Goal: Information Seeking & Learning: Check status

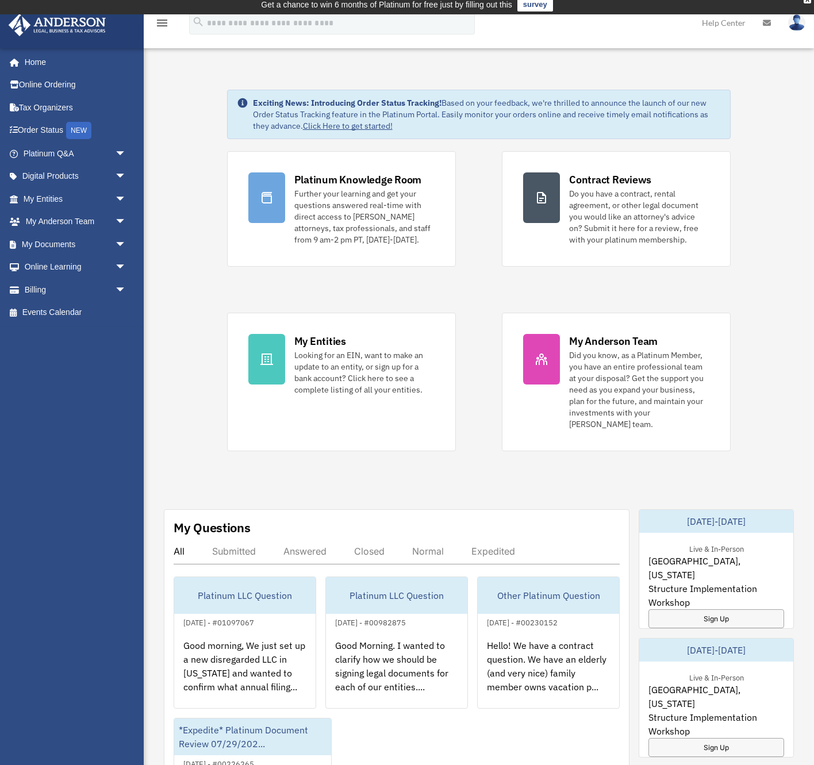
scroll to position [6, 0]
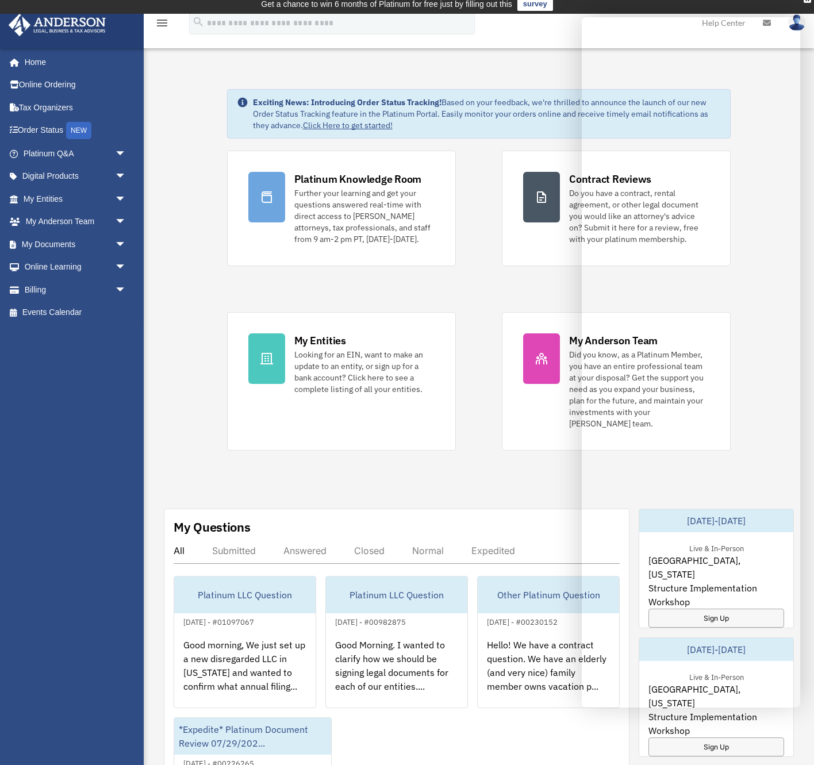
click at [225, 545] on div "Submitted" at bounding box center [234, 550] width 44 height 11
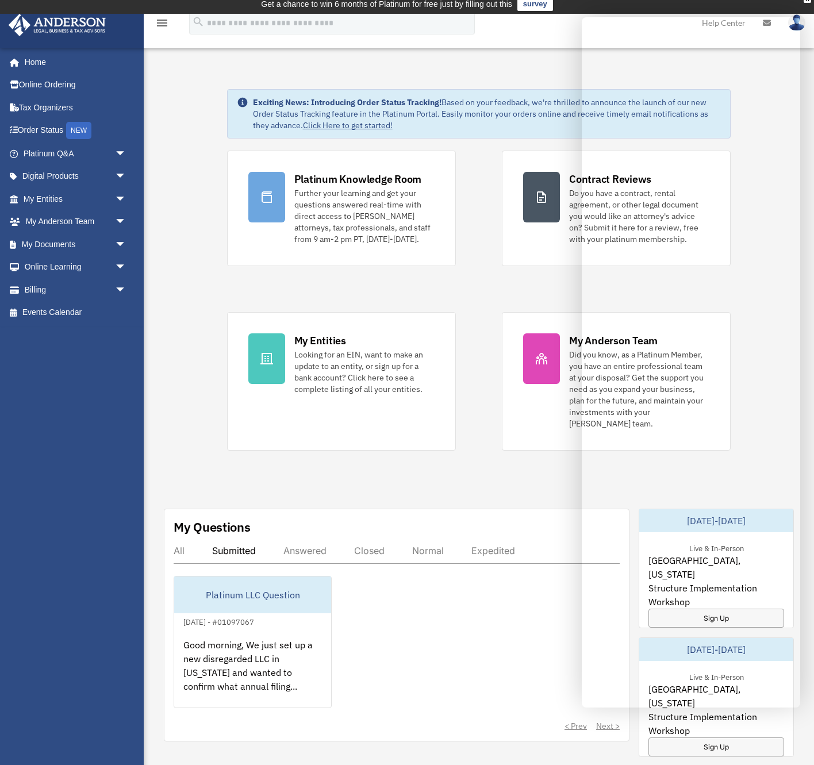
click at [305, 545] on div "Answered" at bounding box center [304, 550] width 43 height 11
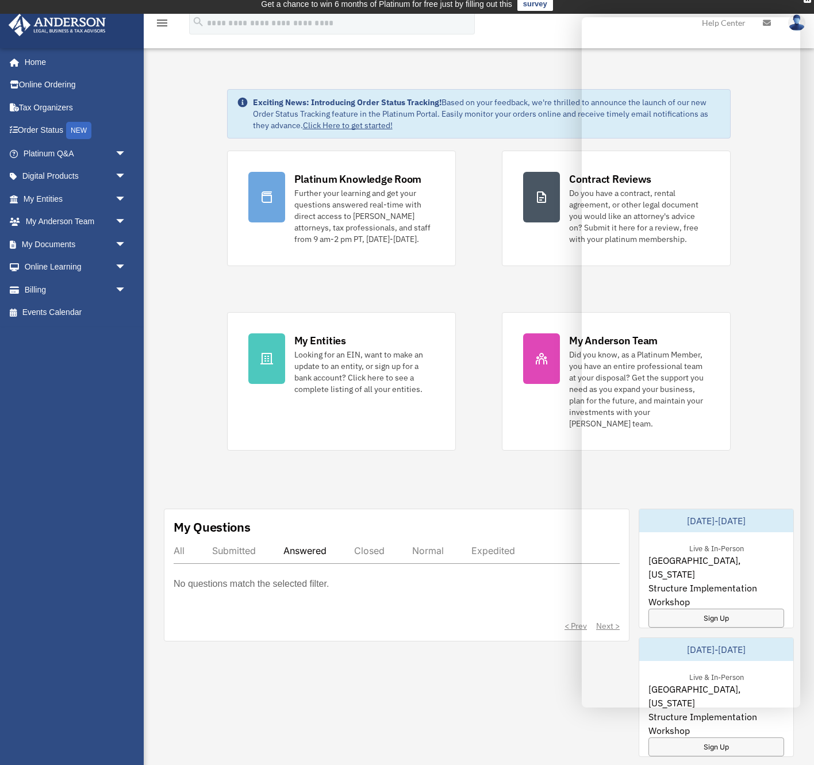
click at [361, 545] on div "Closed" at bounding box center [369, 550] width 30 height 11
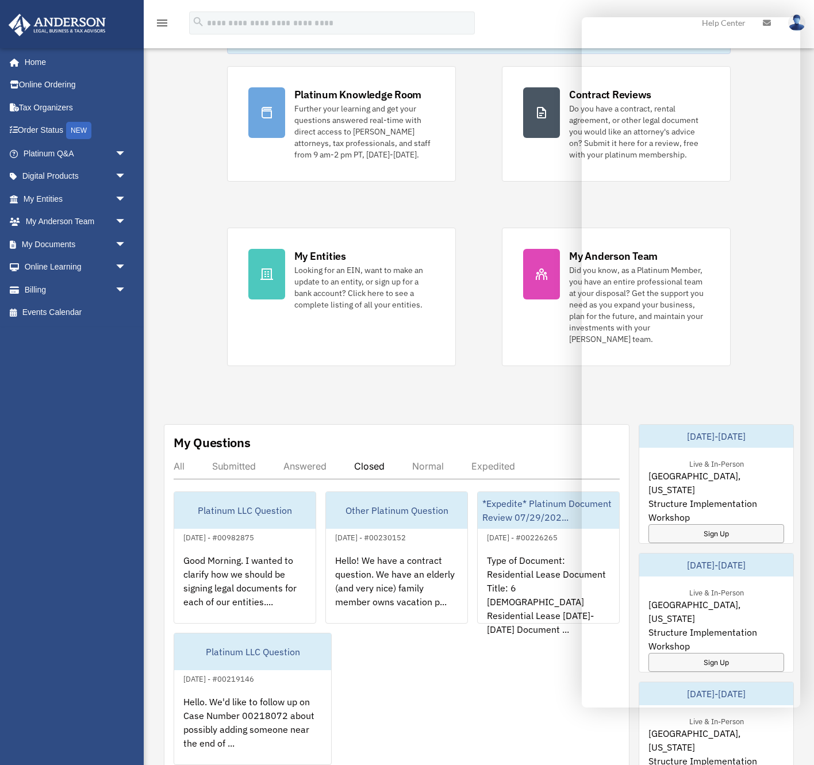
scroll to position [93, 0]
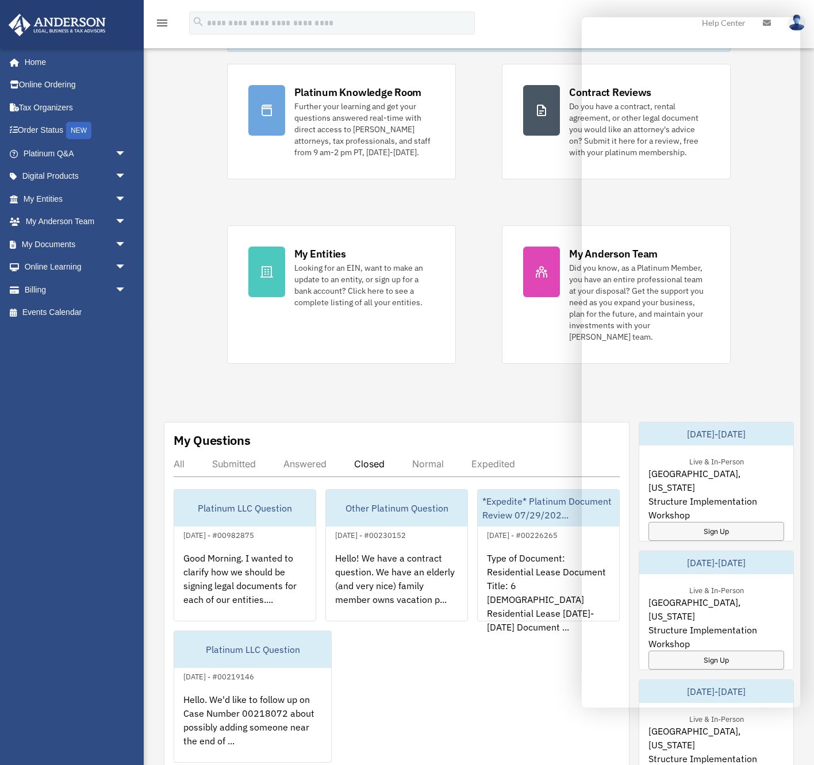
click at [434, 445] on div "My Questions All Submitted Answered Closed Normal Expedited Platinum LLC Questi…" at bounding box center [396, 609] width 465 height 374
click at [433, 458] on div "Normal" at bounding box center [428, 463] width 32 height 11
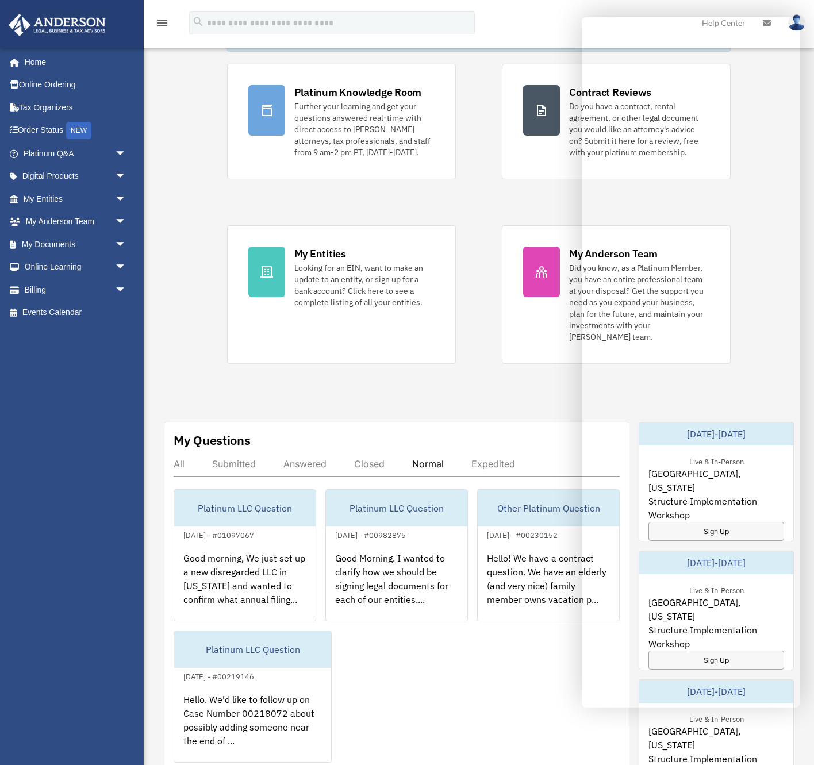
click at [260, 458] on div "All Submitted Answered Closed Normal Expedited" at bounding box center [397, 467] width 446 height 19
click at [228, 458] on div "Submitted" at bounding box center [234, 463] width 44 height 11
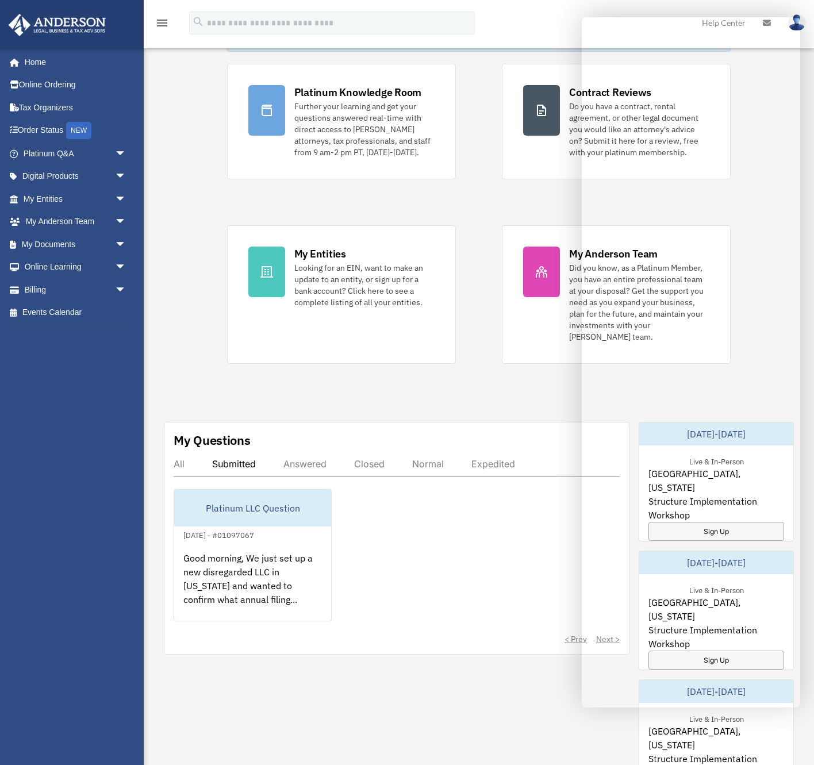
click at [517, 368] on div "Exciting News: Introducing Order Status Tracking! Based on your feedback, we're…" at bounding box center [478, 544] width 687 height 1140
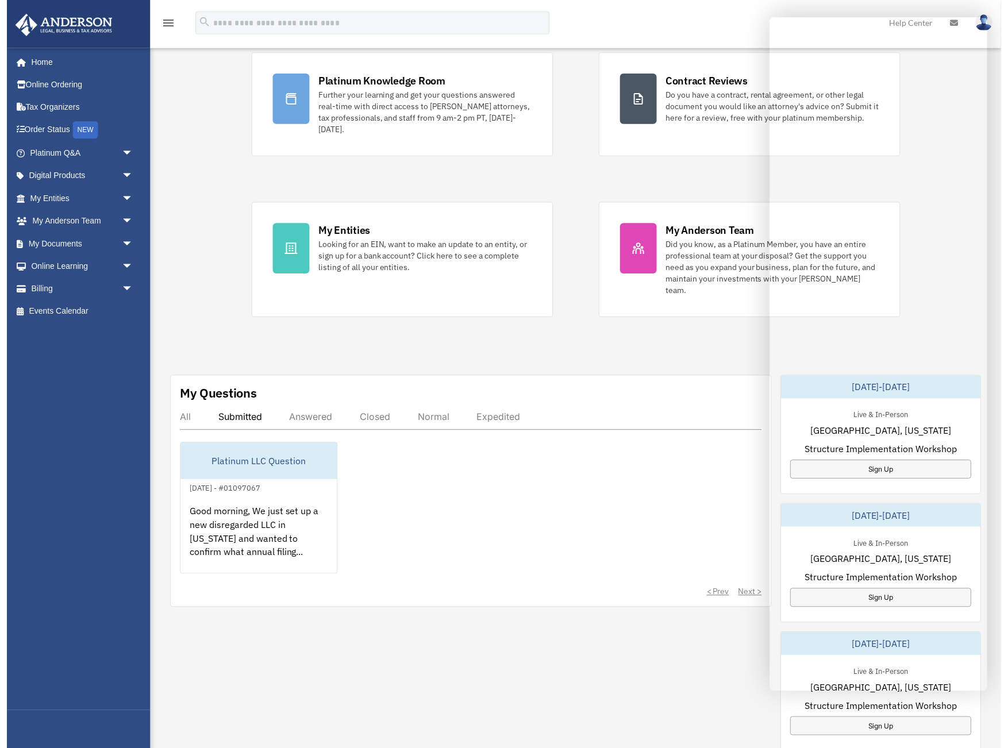
scroll to position [101, 0]
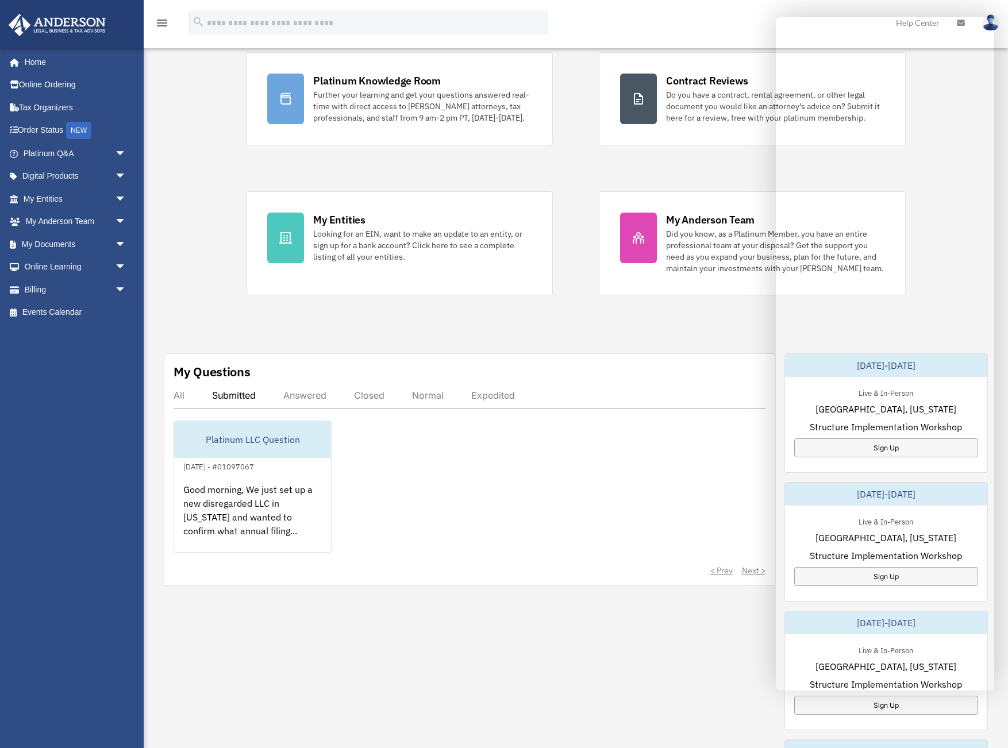
click at [500, 393] on div "Expedited" at bounding box center [493, 395] width 44 height 11
click at [427, 402] on div "All Submitted Answered Closed Normal Expedited" at bounding box center [470, 399] width 592 height 19
click at [415, 394] on div "Normal" at bounding box center [428, 395] width 32 height 11
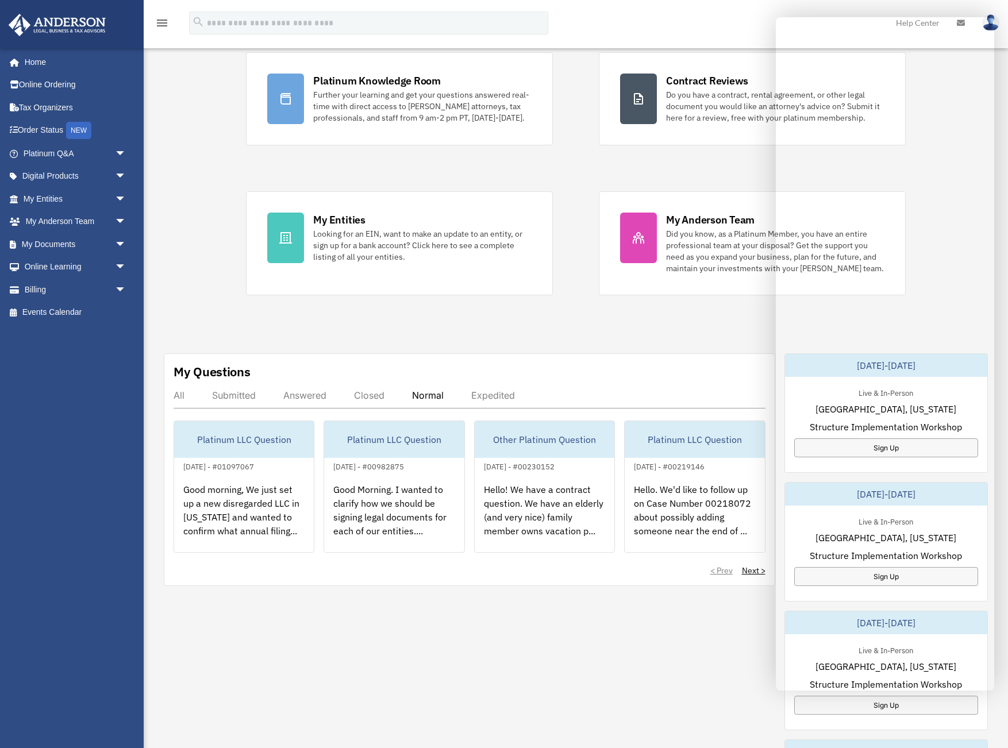
click at [361, 395] on div "Closed" at bounding box center [369, 395] width 30 height 11
click at [309, 397] on div "Answered" at bounding box center [304, 395] width 43 height 11
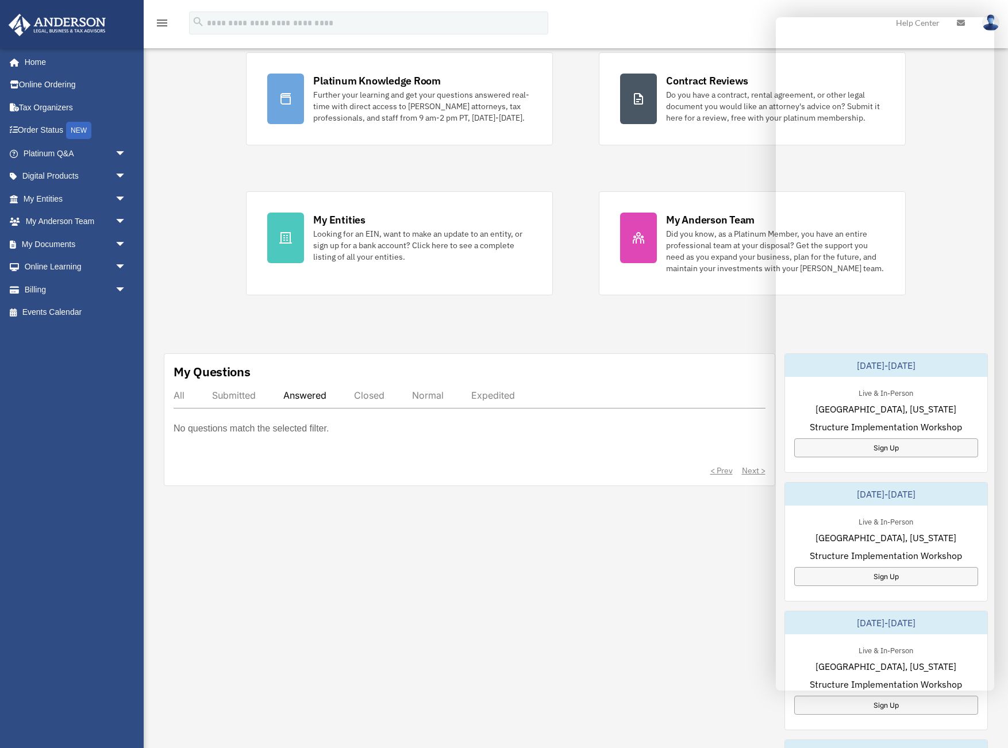
click at [233, 392] on div "Submitted" at bounding box center [234, 395] width 44 height 11
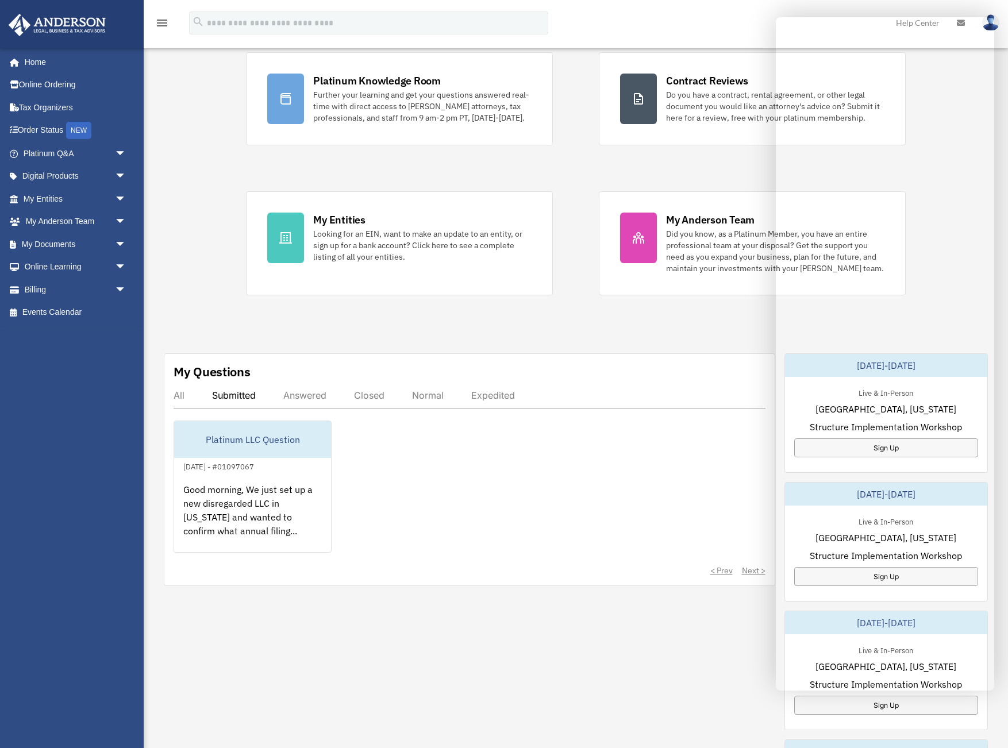
click at [177, 397] on div "All" at bounding box center [179, 395] width 11 height 11
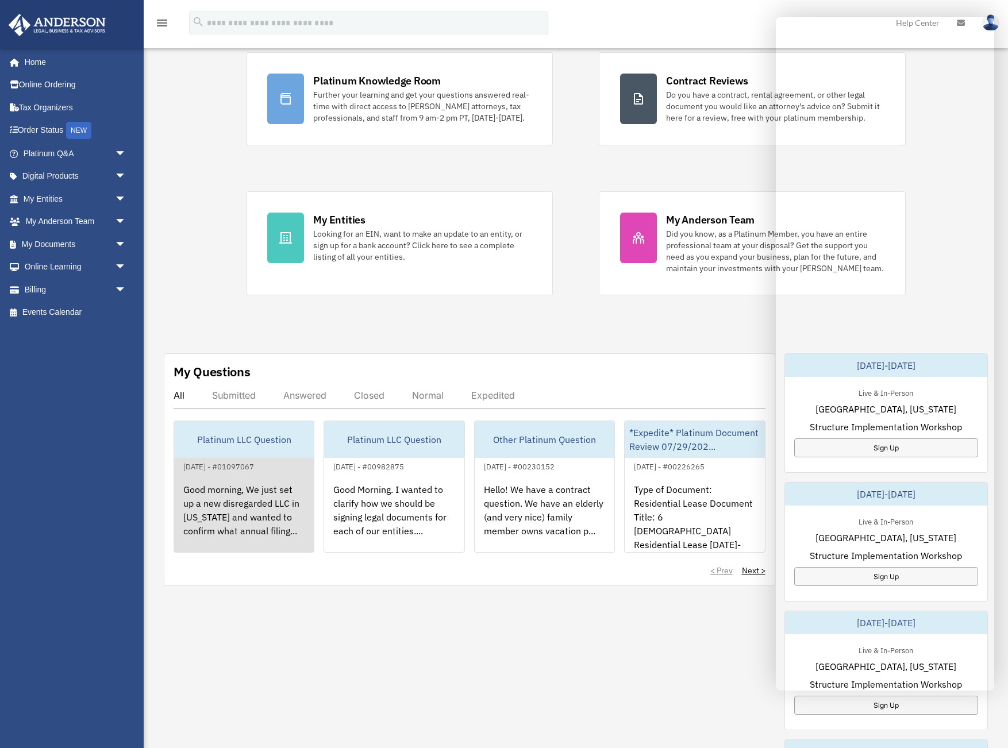
click at [203, 533] on div "Good morning, We just set up a new disregarded LLC in [US_STATE] and wanted to …" at bounding box center [244, 518] width 140 height 90
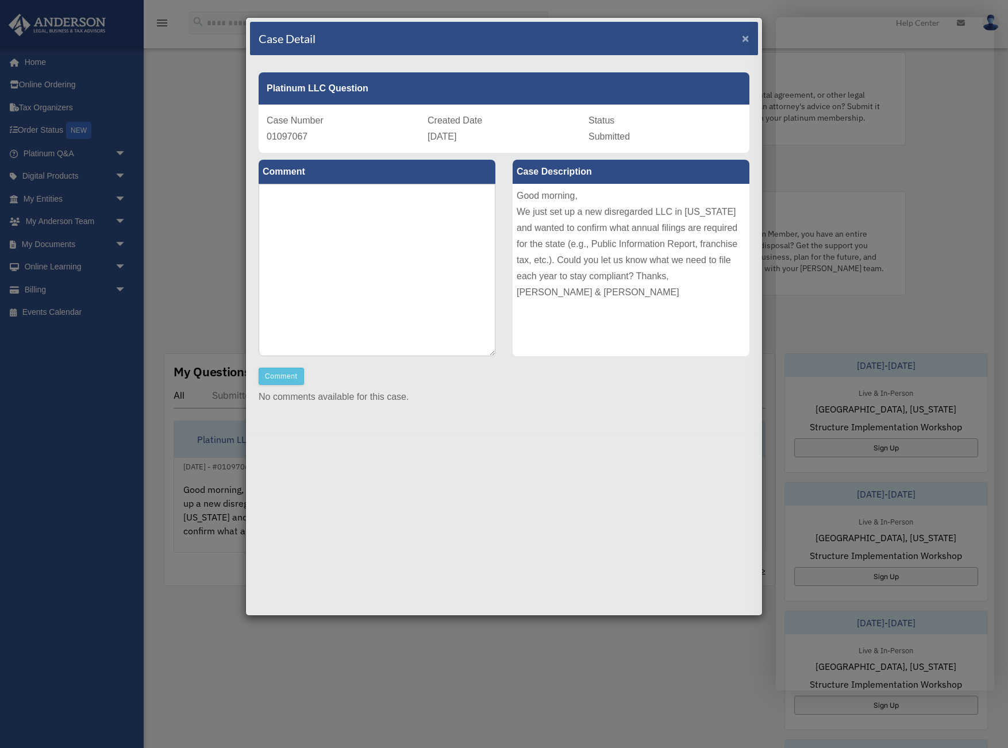
click at [746, 36] on span "×" at bounding box center [745, 38] width 7 height 13
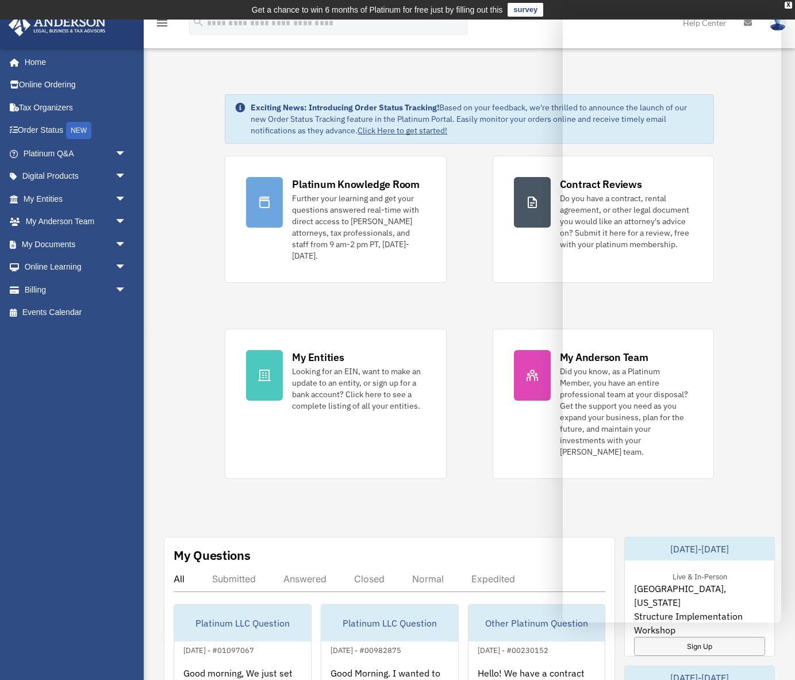
click at [463, 209] on div "Platinum Knowledge Room Further your learning and get your questions answered r…" at bounding box center [469, 317] width 488 height 323
click at [672, 9] on td "Get a chance to win 6 months of Platinum for free just by filling out this surv…" at bounding box center [397, 10] width 795 height 20
click at [672, 4] on div "X" at bounding box center [787, 5] width 7 height 7
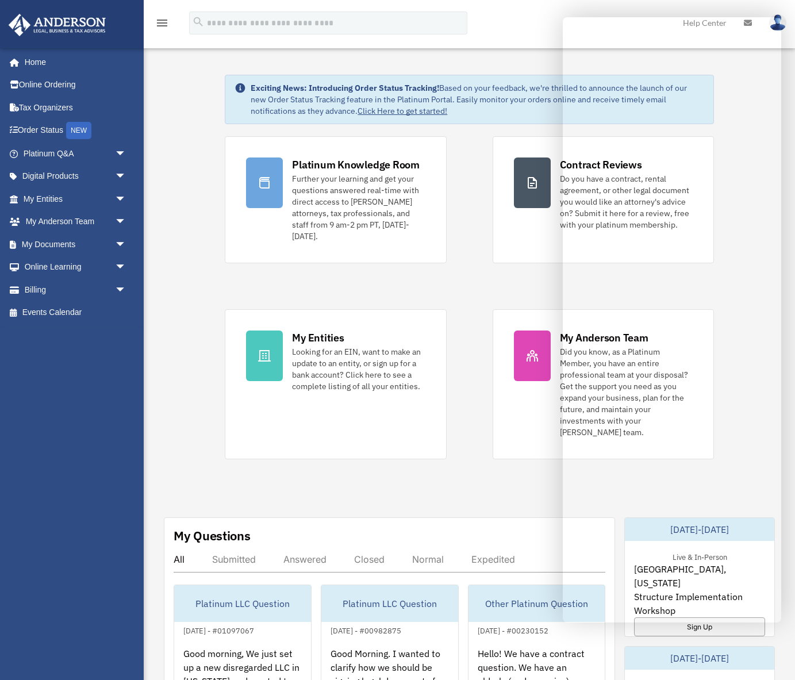
click at [454, 155] on div "Platinum Knowledge Room Further your learning and get your questions answered r…" at bounding box center [469, 297] width 488 height 323
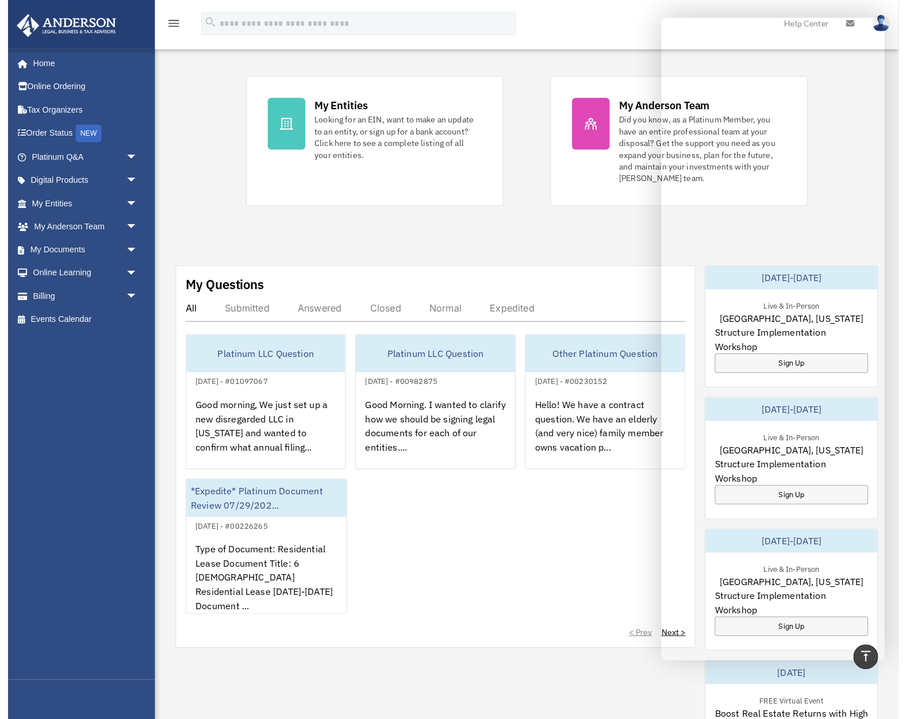
scroll to position [216, 0]
